Goal: Task Accomplishment & Management: Manage account settings

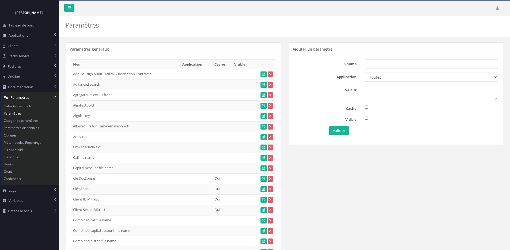
click at [180, 100] on td "Algolia AppId HTIX44Q9QS" at bounding box center [125, 105] width 109 height 10
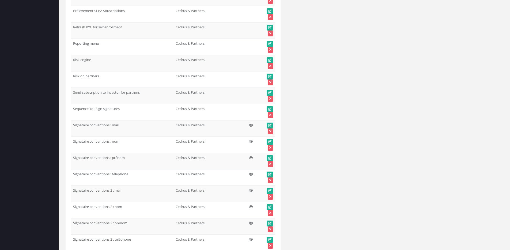
scroll to position [7931, 0]
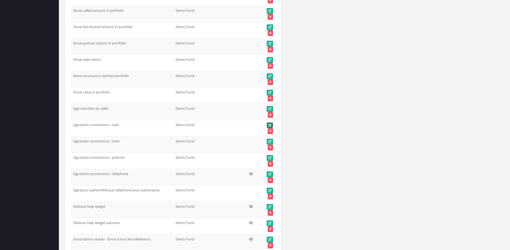
click at [270, 124] on icon at bounding box center [269, 125] width 3 height 3
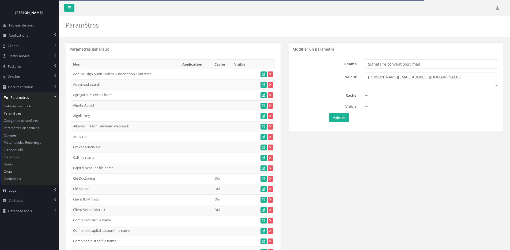
scroll to position [1, 0]
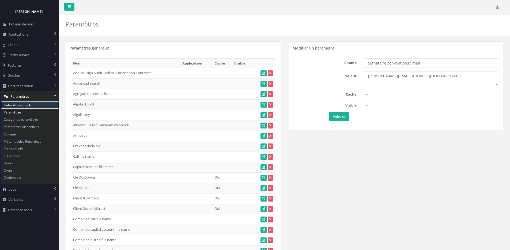
click at [28, 103] on link "Gabarits des mails" at bounding box center [30, 104] width 58 height 7
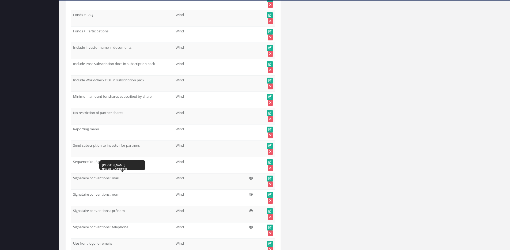
scroll to position [26278, 0]
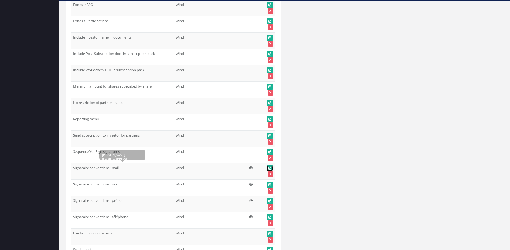
click at [269, 167] on icon at bounding box center [269, 168] width 3 height 3
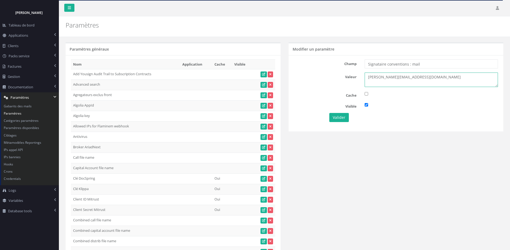
click at [369, 77] on textarea "[PERSON_NAME][EMAIL_ADDRESS][DOMAIN_NAME]" at bounding box center [431, 80] width 133 height 14
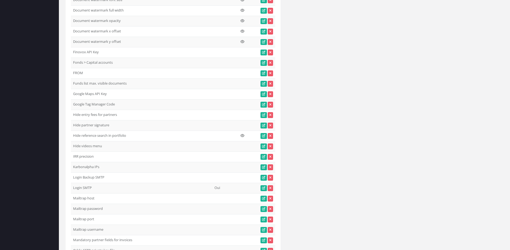
scroll to position [1728, 0]
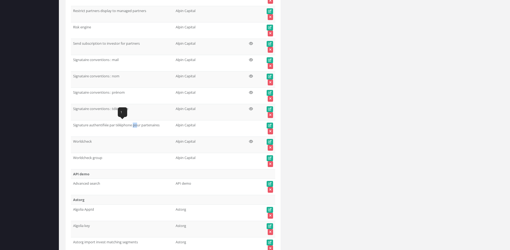
drag, startPoint x: 161, startPoint y: 125, endPoint x: 76, endPoint y: 124, distance: 84.9
click at [76, 124] on td "Signature authentifiée par téléphone pour partenaires" at bounding box center [122, 128] width 103 height 16
click at [90, 126] on td "Signature authentifiée par téléphone pour partenaires" at bounding box center [122, 128] width 103 height 16
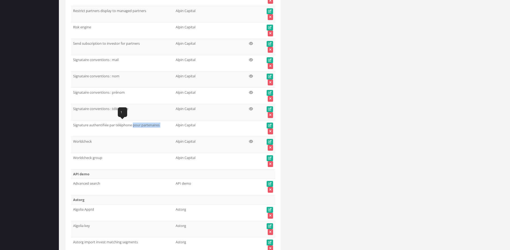
copy tr "Signature authentifiée par téléphone pour partenaires"
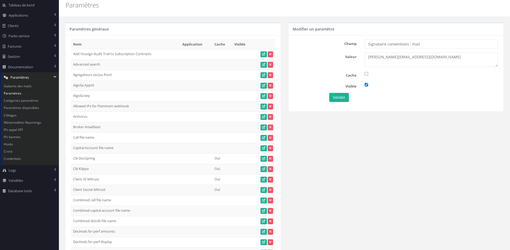
scroll to position [0, 0]
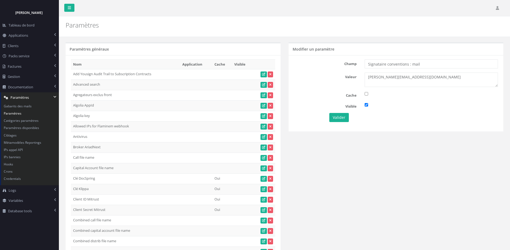
click at [127, 32] on div "Paramètres" at bounding box center [284, 26] width 451 height 21
click at [20, 113] on link "Paramètres" at bounding box center [30, 113] width 58 height 7
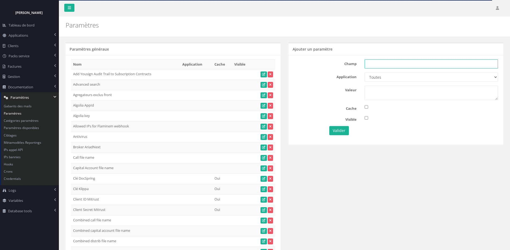
click at [384, 65] on input "text" at bounding box center [431, 63] width 133 height 9
paste input "Signature authentifiée par téléphone pour partenaires"
type input "Signature authentifiée par téléphone pour partenaires"
click at [386, 75] on select "Toutes Aloe Private Equity Alpin Capital API Access to My DB API demo Astorg As…" at bounding box center [431, 77] width 133 height 9
select select "66"
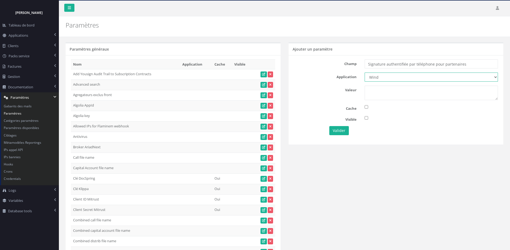
click at [365, 73] on select "Toutes Aloe Private Equity Alpin Capital API Access to My DB API demo Astorg As…" at bounding box center [431, 77] width 133 height 9
click at [375, 90] on textarea at bounding box center [431, 93] width 133 height 14
type textarea "1"
click at [341, 127] on button "Valider" at bounding box center [339, 130] width 20 height 9
click at [469, 66] on input "Signature authentifiée par téléphone pour partenaires" at bounding box center [431, 63] width 133 height 9
